Goal: Communication & Community: Answer question/provide support

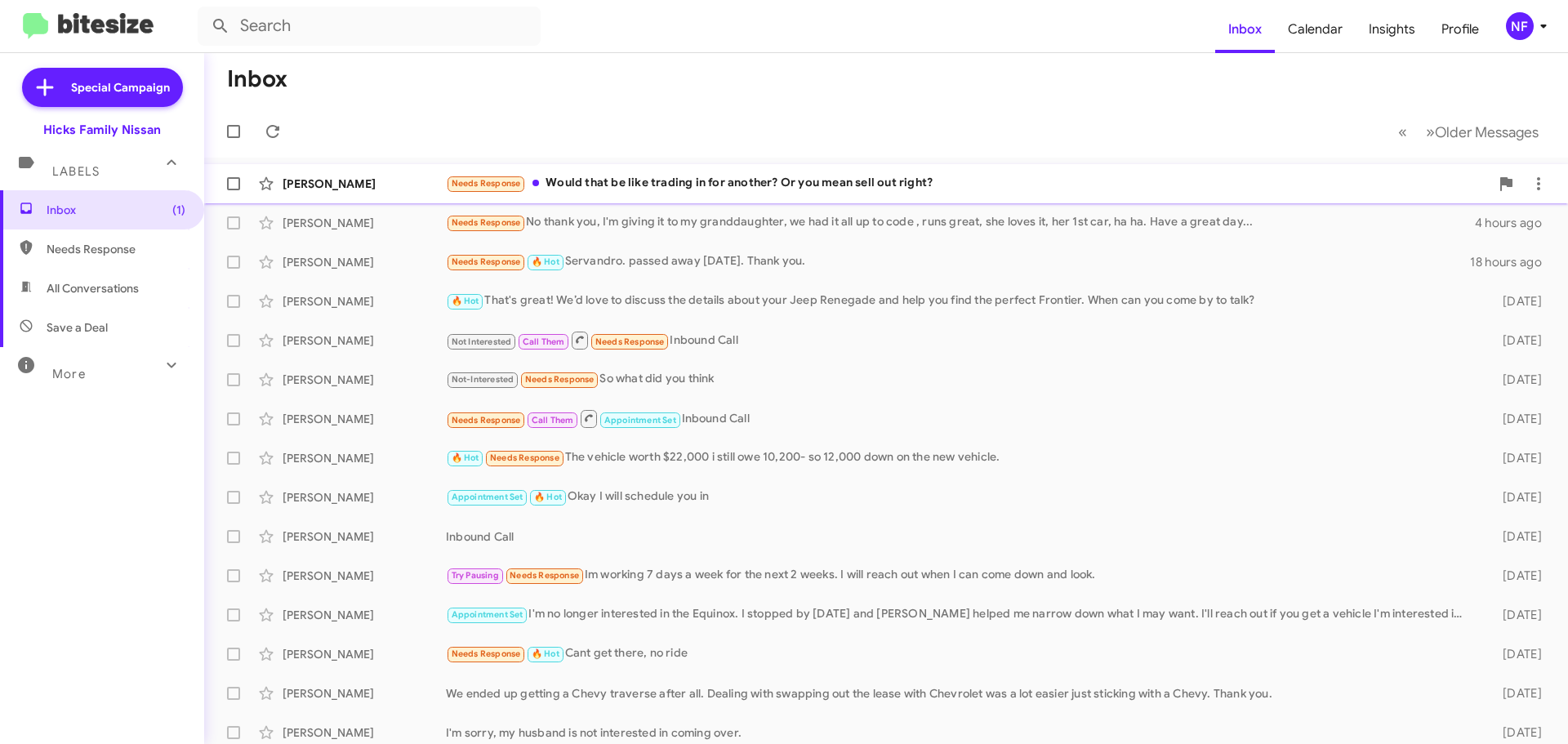
click at [643, 183] on div "Needs Response Would that be like trading in for another? Or you mean sell out …" at bounding box center [968, 184] width 1044 height 19
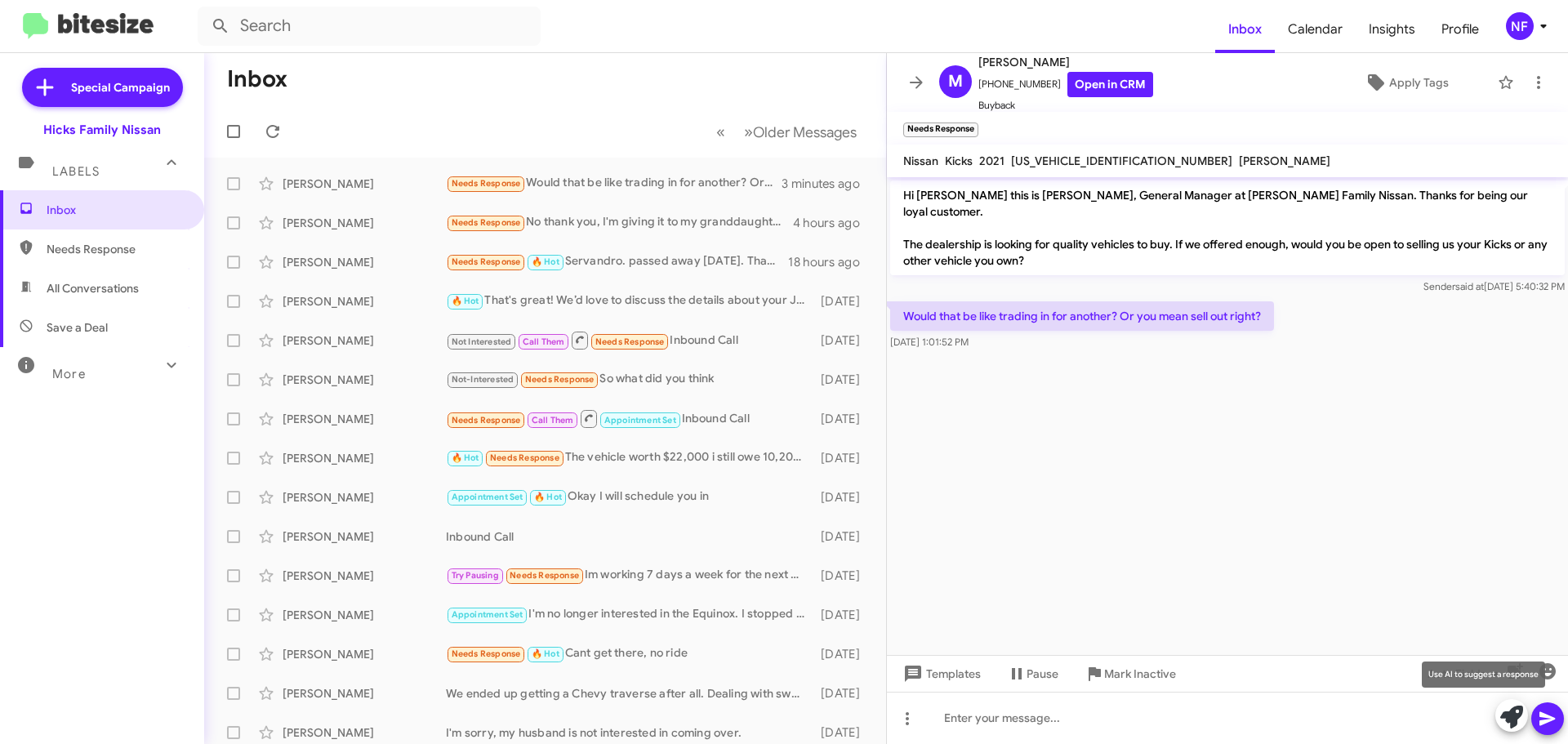
click at [1505, 716] on icon at bounding box center [1512, 717] width 23 height 23
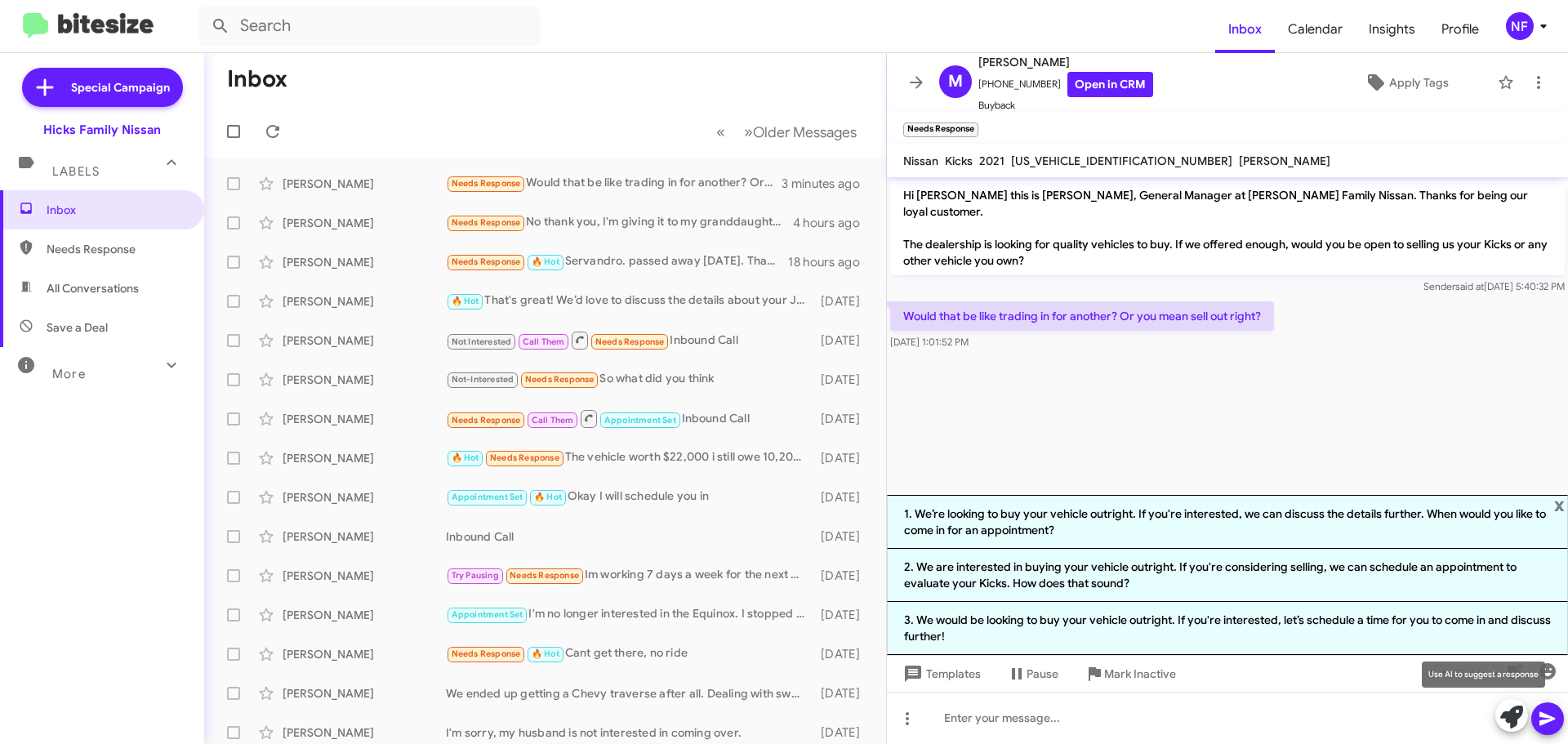
click at [1504, 707] on icon at bounding box center [1512, 717] width 23 height 23
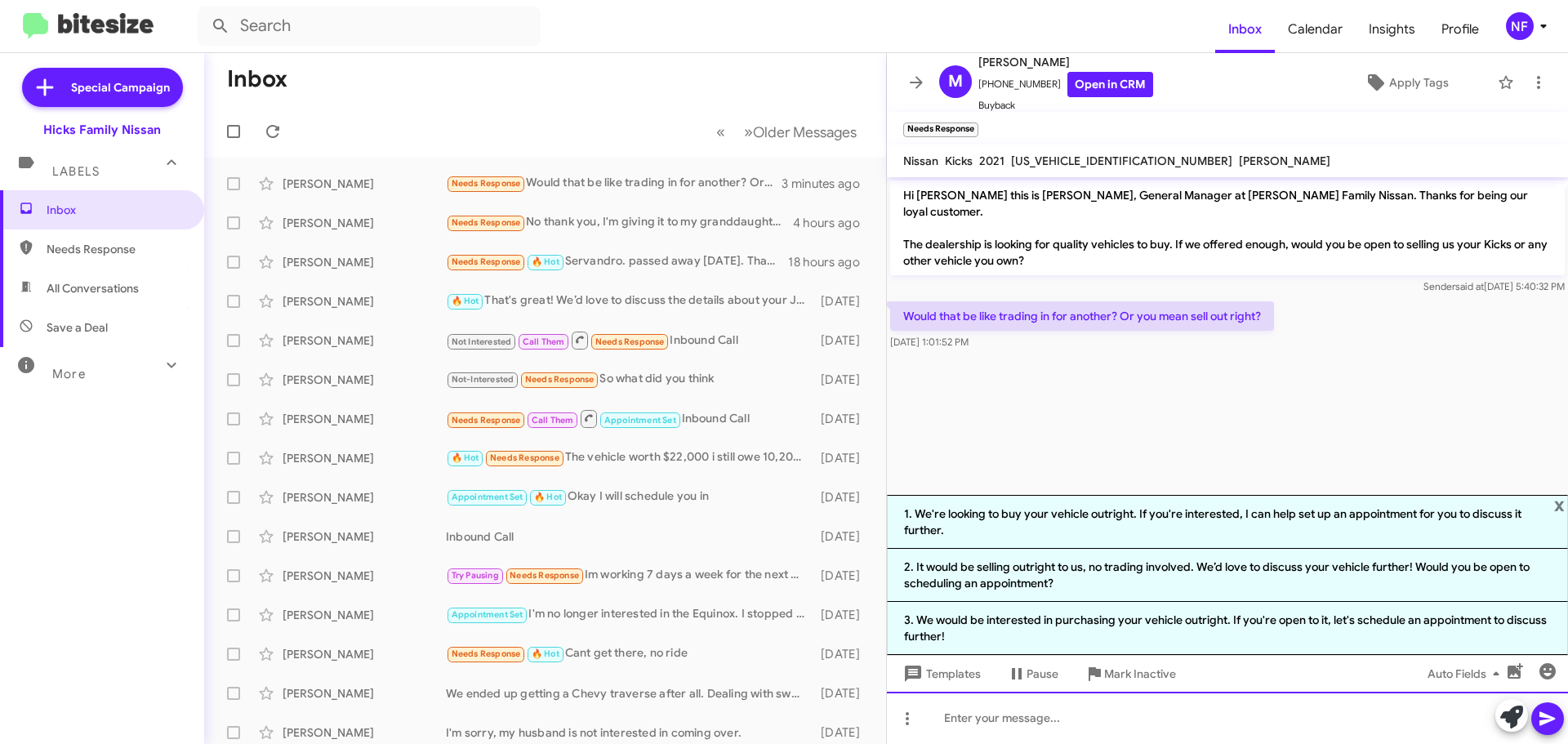
click at [1187, 716] on div at bounding box center [1228, 718] width 682 height 52
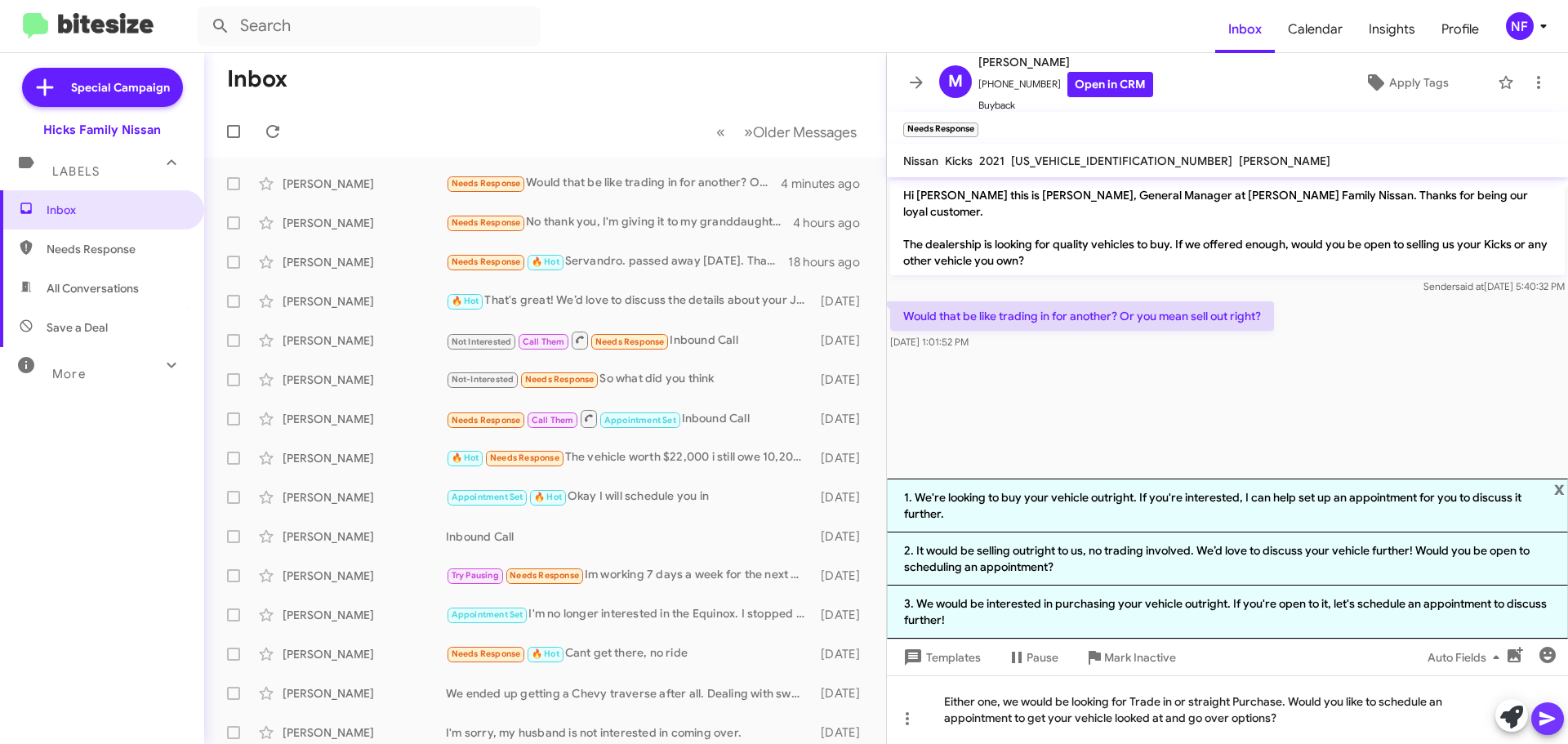
click at [1550, 712] on icon at bounding box center [1548, 718] width 19 height 19
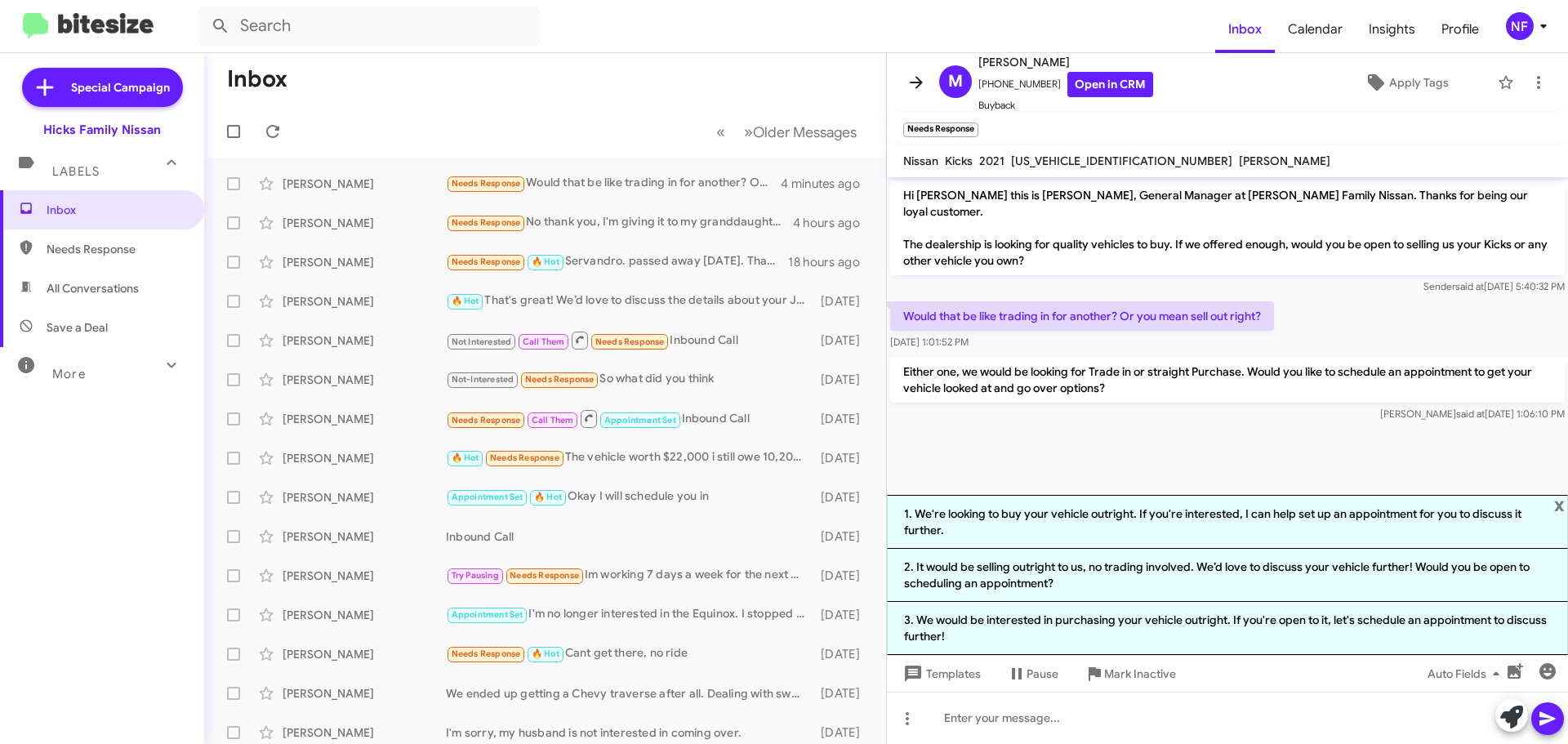
click at [917, 83] on icon at bounding box center [916, 82] width 13 height 12
